Goal: Use online tool/utility: Utilize a website feature to perform a specific function

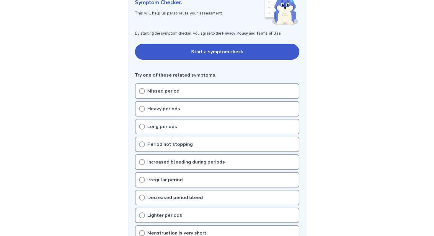
scroll to position [94, 0]
click at [141, 177] on circle at bounding box center [141, 179] width 5 height 5
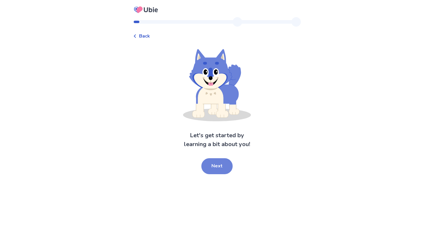
click at [212, 165] on button "Next" at bounding box center [216, 166] width 31 height 16
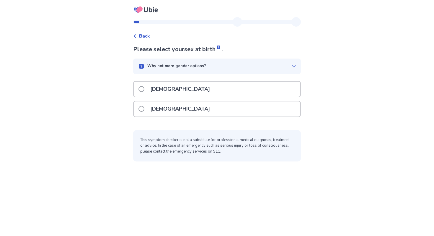
click at [163, 108] on p "[DEMOGRAPHIC_DATA]" at bounding box center [180, 108] width 67 height 15
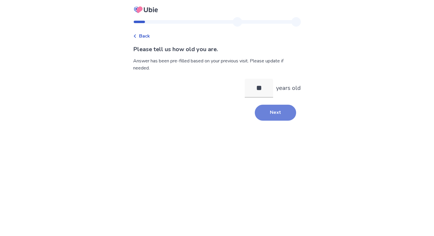
click at [267, 114] on button "Next" at bounding box center [275, 113] width 41 height 16
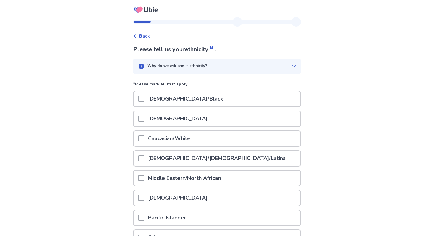
click at [180, 139] on p "Caucasian/White" at bounding box center [169, 138] width 50 height 15
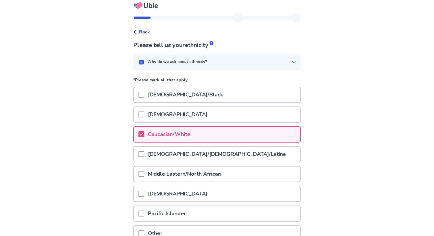
scroll to position [62, 0]
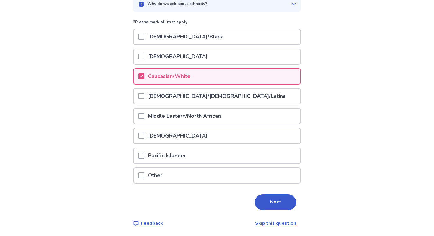
click at [266, 206] on button "Next" at bounding box center [275, 202] width 41 height 16
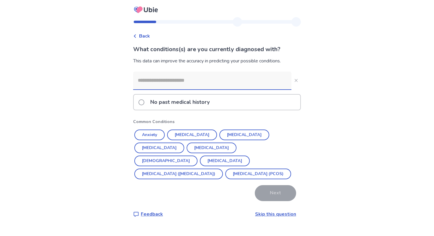
click at [181, 101] on p "No past medical history" at bounding box center [180, 102] width 66 height 15
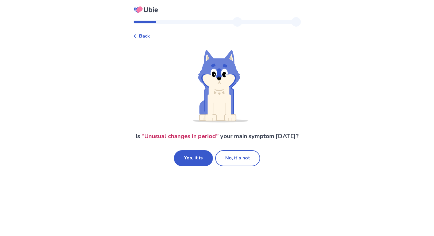
click at [140, 33] on div "Back" at bounding box center [141, 35] width 17 height 7
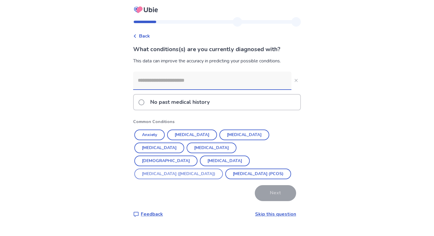
click at [164, 168] on button "[MEDICAL_DATA] ([MEDICAL_DATA])" at bounding box center [178, 173] width 89 height 11
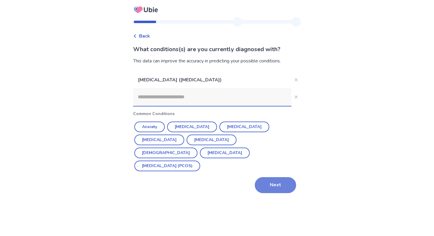
click at [281, 177] on button "Next" at bounding box center [275, 185] width 41 height 16
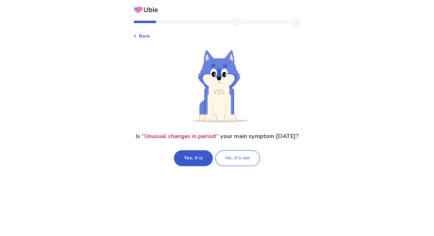
click at [227, 159] on button "No, it's not" at bounding box center [237, 158] width 45 height 16
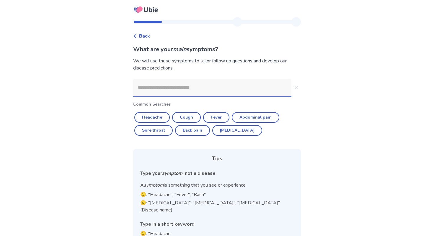
click at [148, 90] on input at bounding box center [212, 88] width 158 height 18
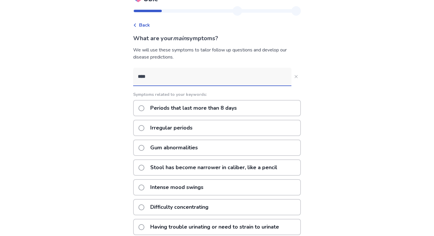
scroll to position [13, 0]
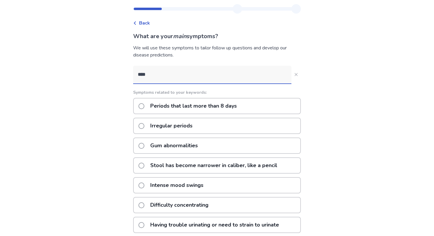
type input "****"
click at [144, 126] on span at bounding box center [142, 126] width 6 height 6
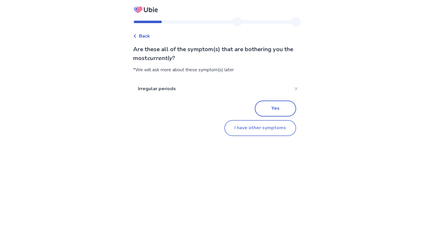
click at [258, 129] on button "I have other symptoms" at bounding box center [260, 128] width 72 height 16
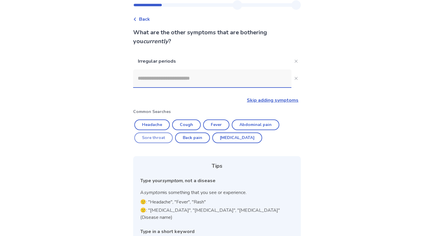
scroll to position [15, 0]
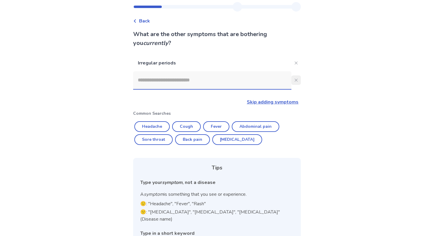
click at [294, 82] on button "Close" at bounding box center [296, 79] width 9 height 9
click at [229, 85] on input at bounding box center [212, 80] width 158 height 18
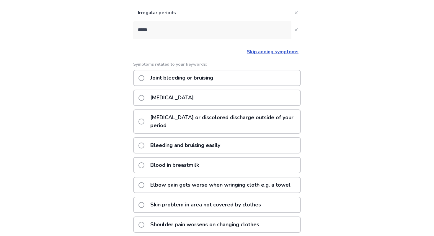
scroll to position [65, 0]
type input "*****"
click at [295, 31] on icon "Close" at bounding box center [296, 30] width 3 height 3
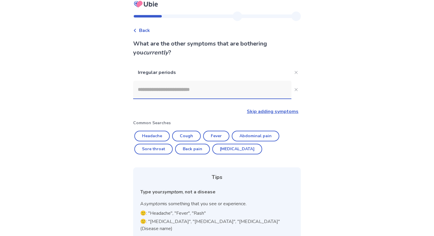
scroll to position [0, 0]
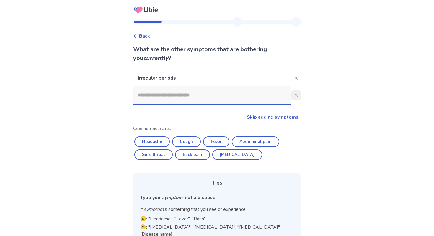
click at [295, 96] on icon "Close" at bounding box center [296, 95] width 3 height 3
click at [259, 118] on link "Skip adding symptoms" at bounding box center [273, 117] width 52 height 6
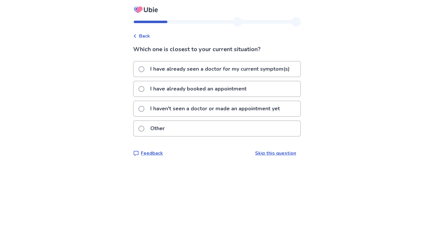
click at [189, 111] on p "I haven't seen a doctor or made an appointment yet" at bounding box center [215, 108] width 137 height 15
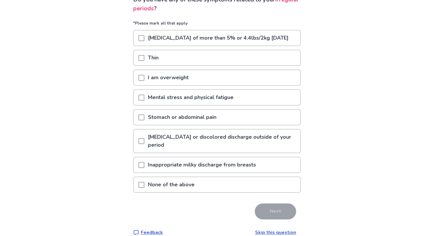
scroll to position [50, 0]
click at [144, 120] on span at bounding box center [142, 117] width 6 height 6
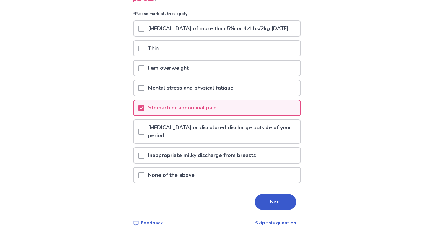
scroll to position [67, 0]
click at [265, 203] on button "Next" at bounding box center [275, 202] width 41 height 16
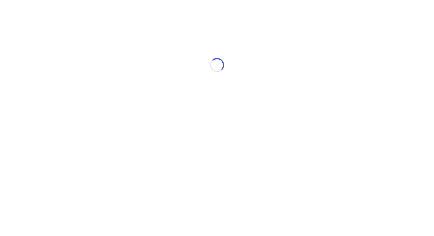
select select "*"
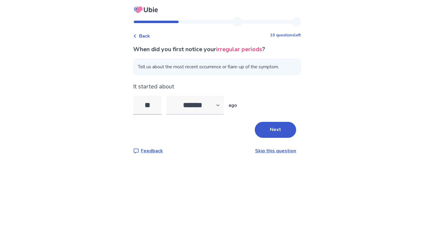
type input "*"
click at [201, 101] on select "******* ****** ******* ******** *******" at bounding box center [195, 105] width 58 height 19
select select "*"
click at [170, 96] on select "******* ****** ******* ******** *******" at bounding box center [195, 105] width 58 height 19
click at [156, 107] on input "tel" at bounding box center [147, 105] width 28 height 19
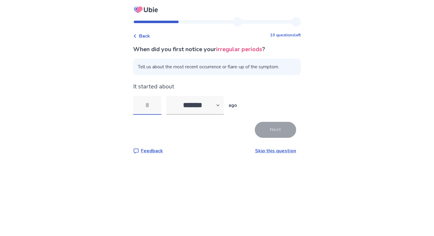
type input "*"
click at [273, 134] on button "Next" at bounding box center [275, 130] width 41 height 16
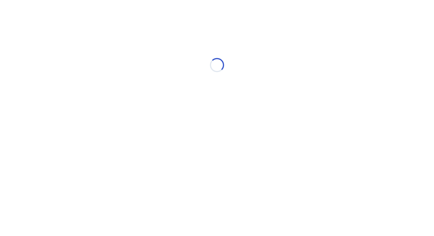
select select "*"
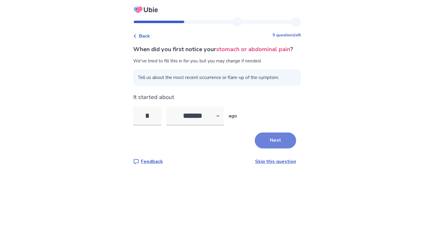
click at [276, 148] on button "Next" at bounding box center [275, 140] width 41 height 16
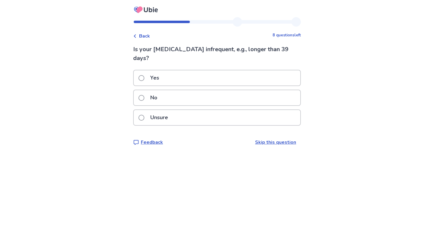
click at [141, 36] on div "Back" at bounding box center [141, 35] width 17 height 7
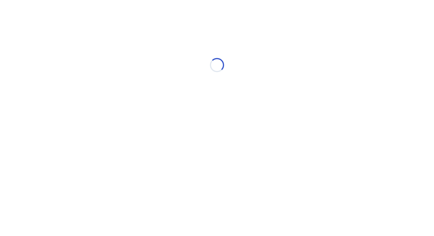
select select "*"
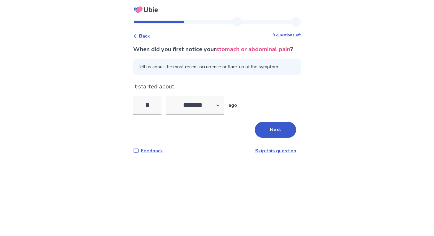
click at [137, 36] on icon at bounding box center [135, 36] width 4 height 4
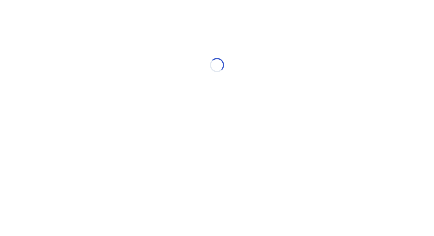
select select "*"
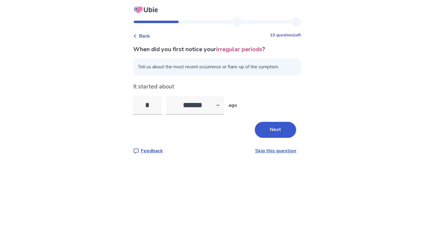
click at [137, 36] on icon at bounding box center [135, 36] width 4 height 4
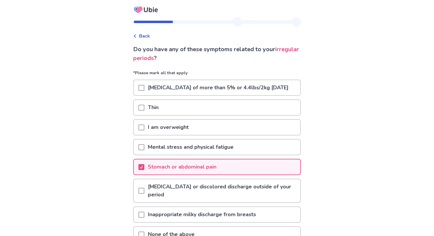
click at [144, 174] on div at bounding box center [142, 166] width 6 height 15
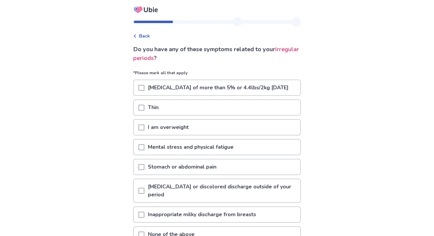
scroll to position [67, 0]
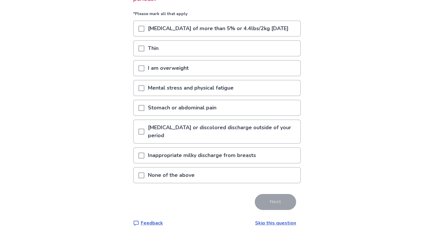
click at [189, 173] on p "None of the above" at bounding box center [171, 174] width 54 height 15
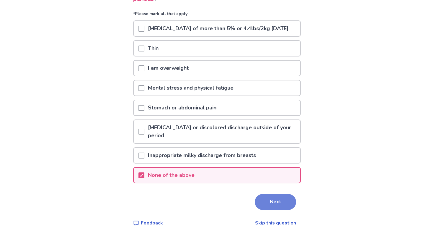
click at [274, 202] on button "Next" at bounding box center [275, 202] width 41 height 16
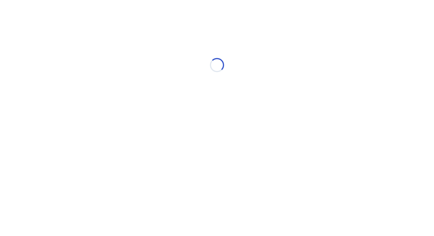
select select "*"
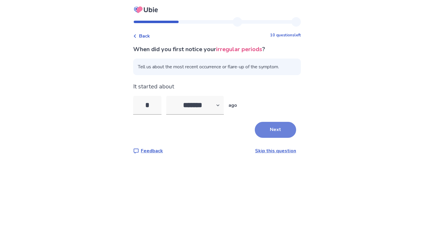
click at [273, 133] on button "Next" at bounding box center [275, 130] width 41 height 16
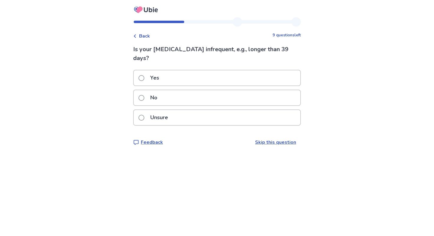
click at [144, 79] on span at bounding box center [142, 78] width 6 height 6
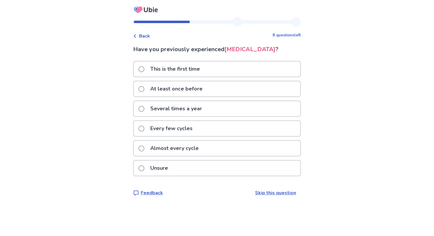
click at [144, 112] on span at bounding box center [142, 109] width 6 height 6
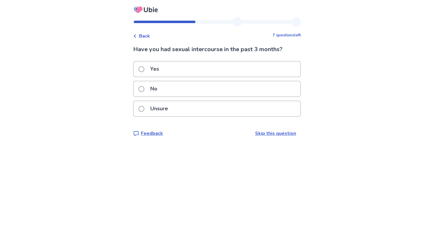
click at [148, 70] on label "Yes" at bounding box center [151, 68] width 24 height 15
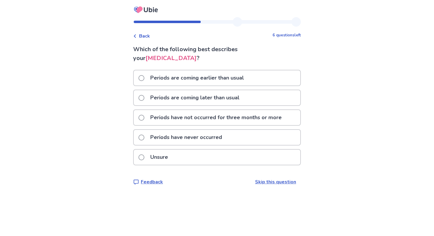
click at [144, 97] on span at bounding box center [142, 98] width 6 height 6
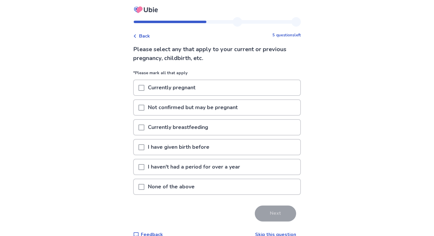
click at [144, 35] on span "Back" at bounding box center [144, 35] width 11 height 7
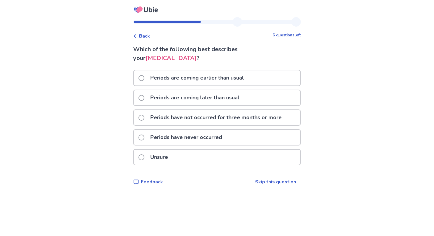
click at [160, 96] on p "Periods are coming later than usual" at bounding box center [195, 97] width 96 height 15
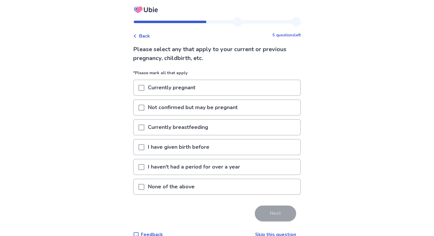
click at [144, 187] on span at bounding box center [142, 187] width 6 height 6
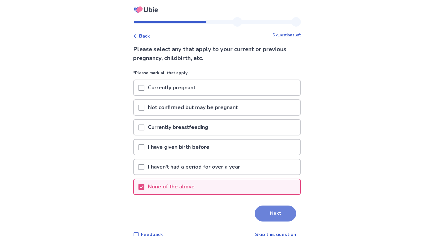
click at [271, 209] on button "Next" at bounding box center [275, 213] width 41 height 16
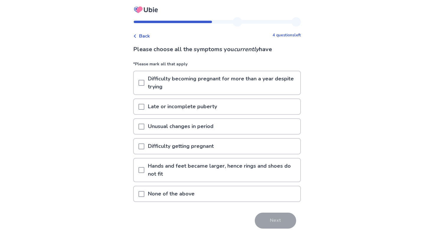
click at [144, 194] on span at bounding box center [142, 194] width 6 height 6
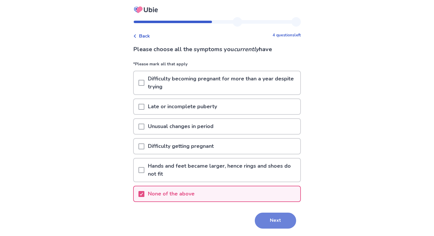
click at [263, 217] on button "Next" at bounding box center [275, 220] width 41 height 16
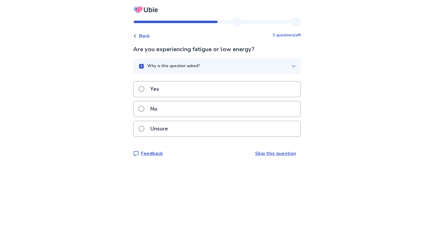
click at [144, 109] on span at bounding box center [142, 109] width 6 height 6
click at [144, 89] on span at bounding box center [142, 89] width 6 height 6
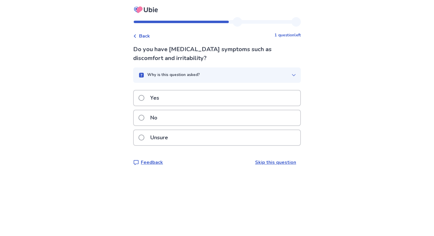
click at [143, 97] on span at bounding box center [142, 98] width 6 height 6
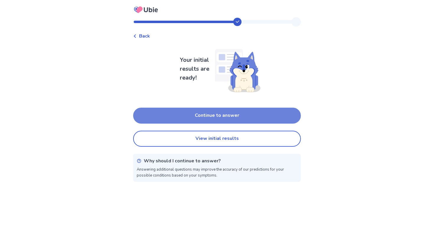
click at [180, 120] on button "Continue to answer" at bounding box center [217, 116] width 168 height 16
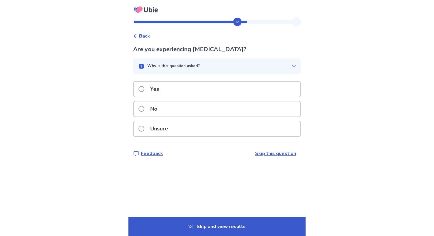
click at [185, 90] on div "Yes" at bounding box center [217, 89] width 167 height 15
click at [292, 65] on icon "button" at bounding box center [294, 66] width 5 height 5
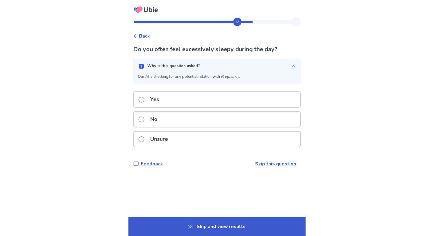
click at [292, 66] on icon "button" at bounding box center [294, 66] width 5 height 5
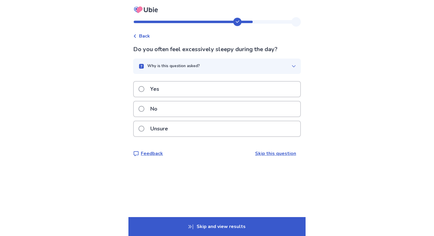
click at [144, 107] on span at bounding box center [142, 109] width 6 height 6
click at [144, 109] on span at bounding box center [142, 109] width 6 height 6
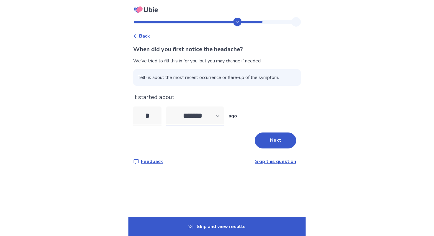
click at [221, 116] on select "******* ****** ******* ******** *******" at bounding box center [195, 115] width 58 height 19
select select "*"
click at [170, 106] on select "******* ****** ******* ******** *******" at bounding box center [195, 115] width 58 height 19
click at [158, 115] on input "*" at bounding box center [147, 115] width 28 height 19
type input "*"
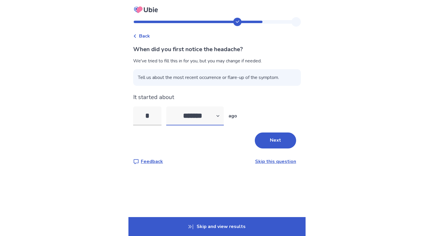
click at [187, 115] on select "******* ****** ******* ******** *******" at bounding box center [195, 115] width 58 height 19
select select "*"
click at [170, 106] on select "******* ****** ******* ******** *******" at bounding box center [195, 115] width 58 height 19
click at [277, 138] on button "Next" at bounding box center [275, 140] width 41 height 16
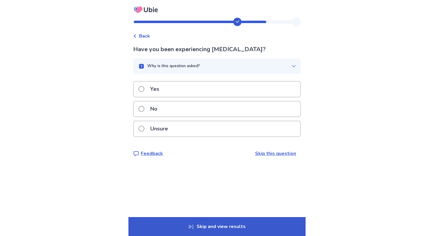
click at [170, 89] on div "Yes" at bounding box center [217, 89] width 167 height 15
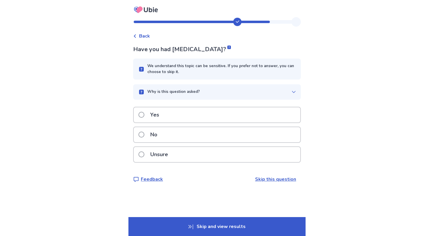
click at [168, 117] on div "Yes" at bounding box center [217, 114] width 167 height 15
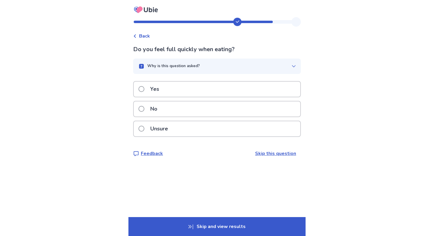
click at [161, 108] on p "No" at bounding box center [154, 108] width 14 height 15
click at [154, 91] on p "Yes" at bounding box center [155, 89] width 16 height 15
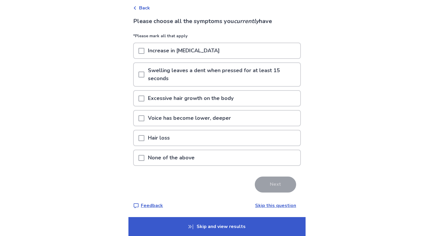
scroll to position [29, 0]
click at [187, 159] on p "None of the above" at bounding box center [171, 156] width 54 height 15
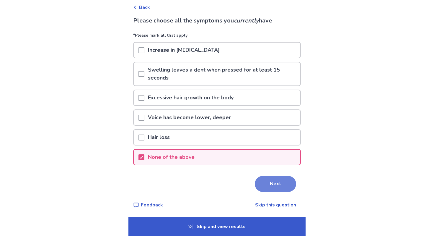
click at [280, 185] on button "Next" at bounding box center [275, 184] width 41 height 16
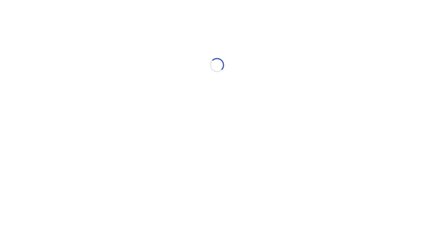
scroll to position [0, 0]
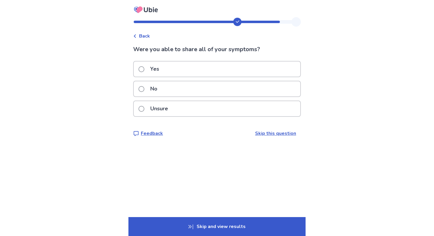
click at [144, 89] on span at bounding box center [142, 89] width 6 height 6
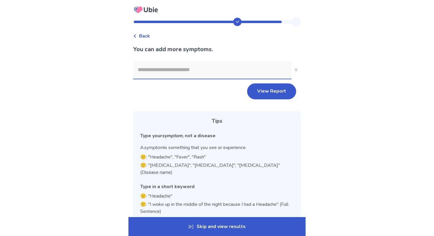
click at [168, 65] on input at bounding box center [212, 70] width 158 height 18
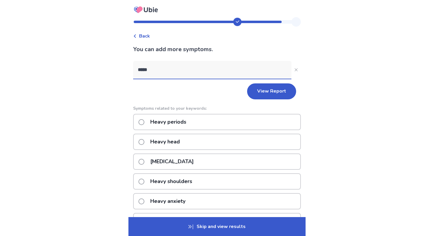
type input "*****"
click at [144, 120] on span at bounding box center [142, 122] width 6 height 6
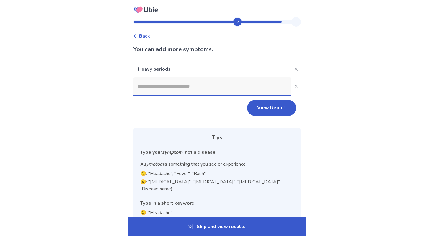
scroll to position [39, 0]
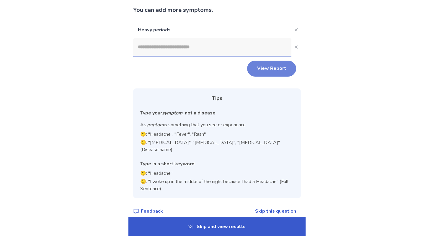
click at [261, 67] on button "View Report" at bounding box center [271, 69] width 49 height 16
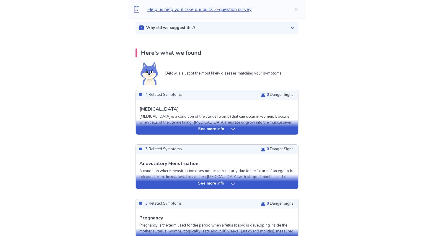
scroll to position [97, 0]
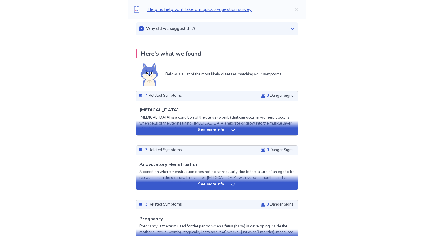
click at [233, 131] on icon at bounding box center [233, 130] width 6 height 6
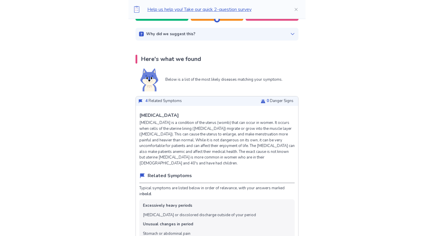
scroll to position [85, 0]
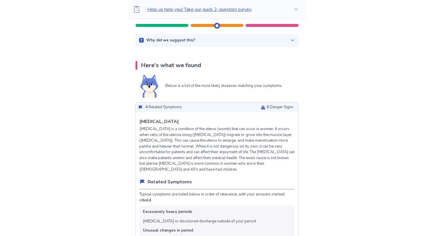
click at [161, 106] on p "4 Related Symptoms" at bounding box center [163, 107] width 37 height 6
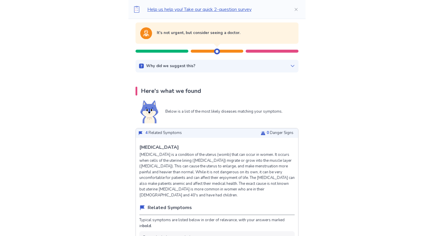
scroll to position [67, 0]
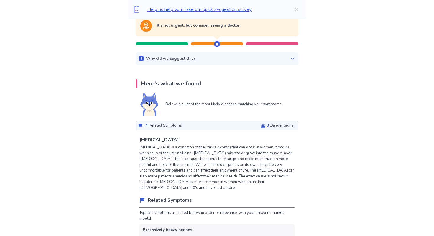
click at [187, 100] on div "Below is a list of the most likely diseases matching your symptoms." at bounding box center [217, 104] width 154 height 23
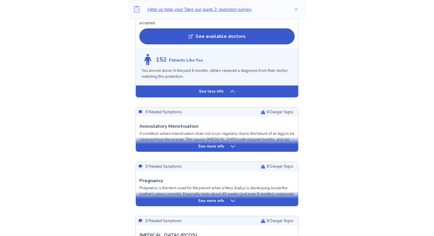
scroll to position [635, 0]
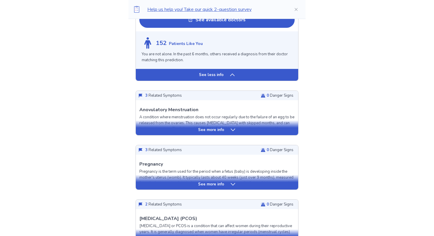
click at [188, 129] on div "See more info" at bounding box center [217, 130] width 162 height 6
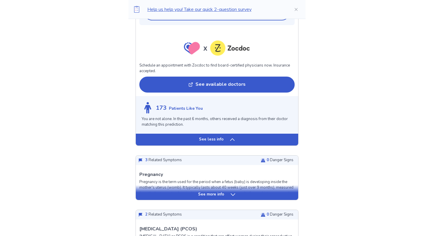
scroll to position [1076, 0]
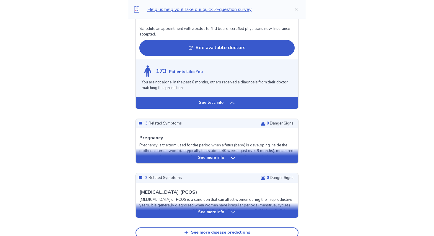
click at [196, 157] on div "See more info" at bounding box center [217, 158] width 162 height 6
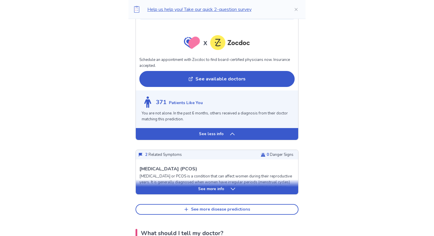
scroll to position [1568, 0]
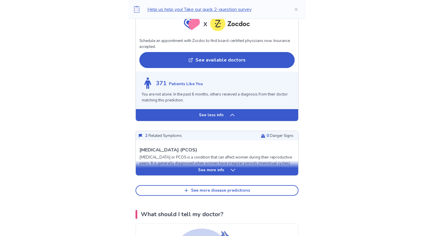
click at [172, 173] on div "See more info" at bounding box center [217, 170] width 162 height 6
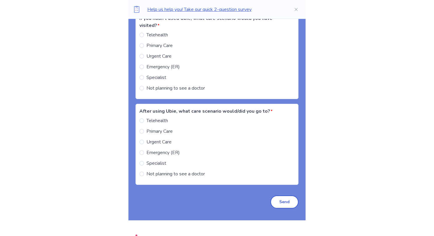
scroll to position [2674, 0]
